Goal: Find specific page/section: Find specific page/section

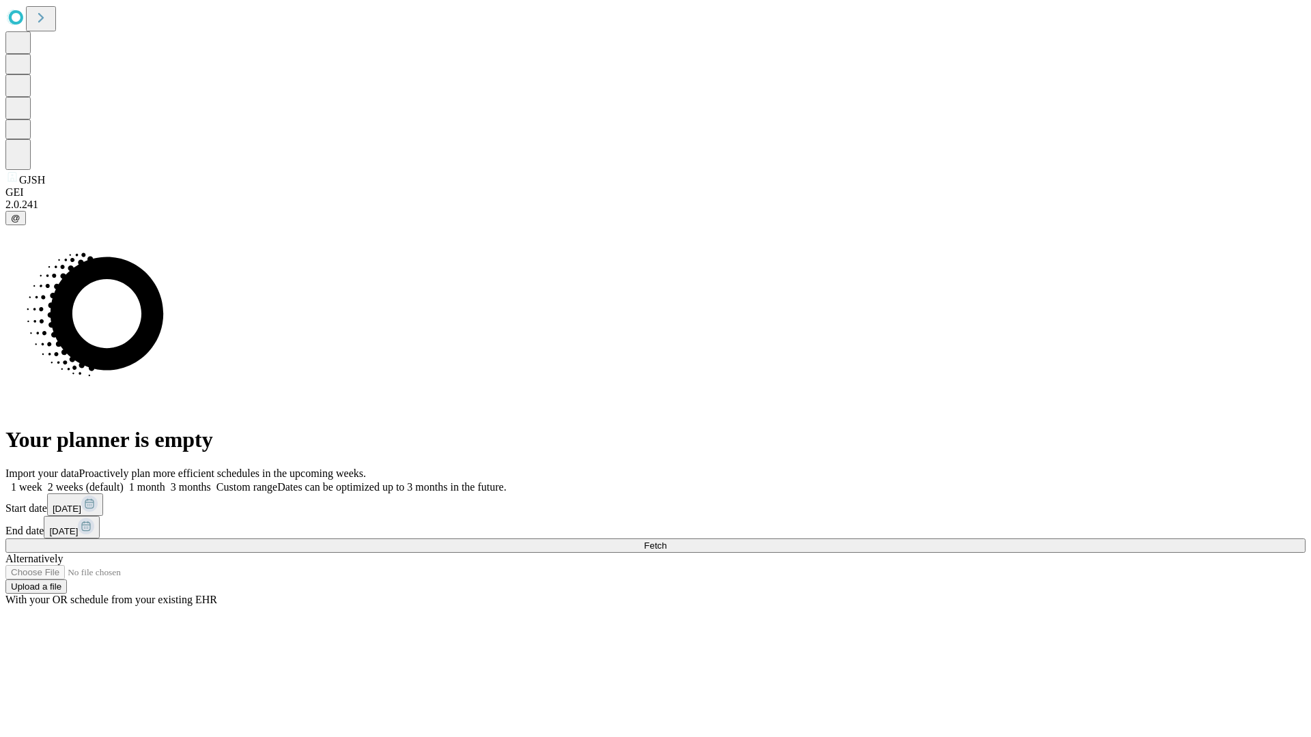
click at [666, 541] on span "Fetch" at bounding box center [655, 546] width 23 height 10
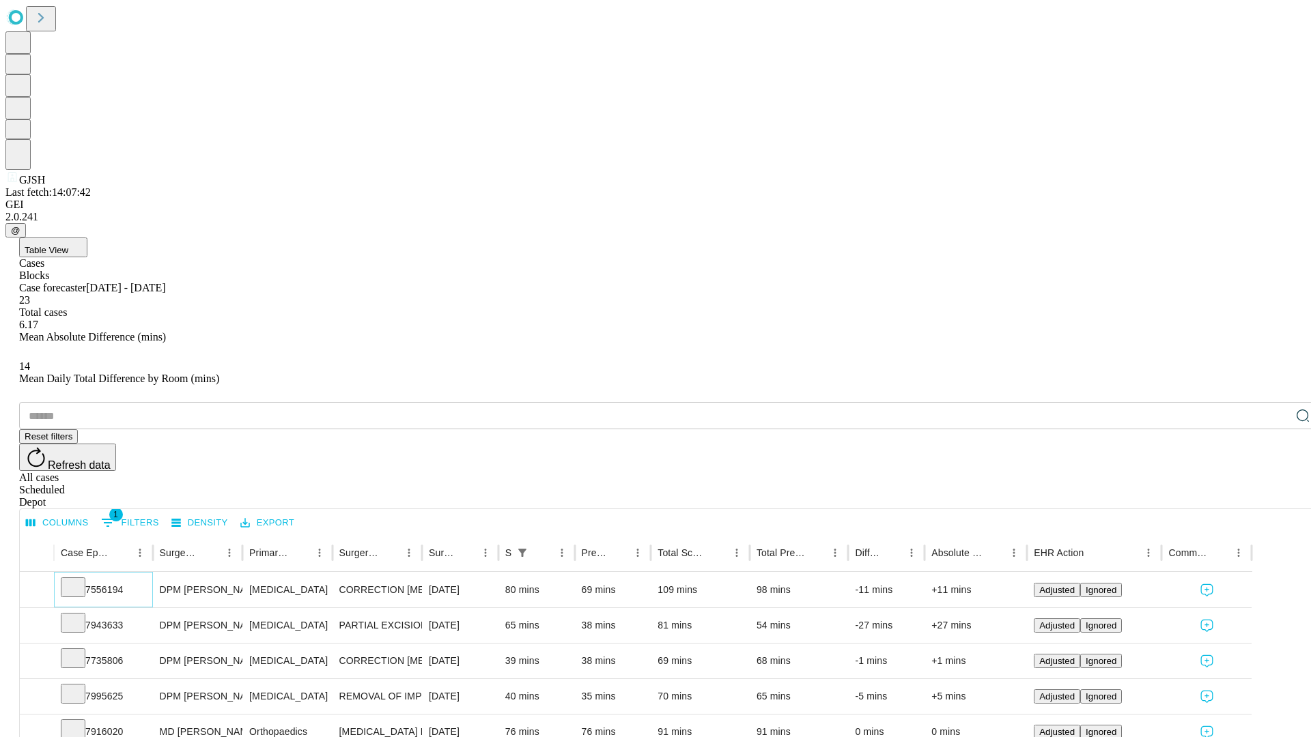
click at [80, 580] on icon at bounding box center [73, 587] width 14 height 14
